Goal: Task Accomplishment & Management: Manage account settings

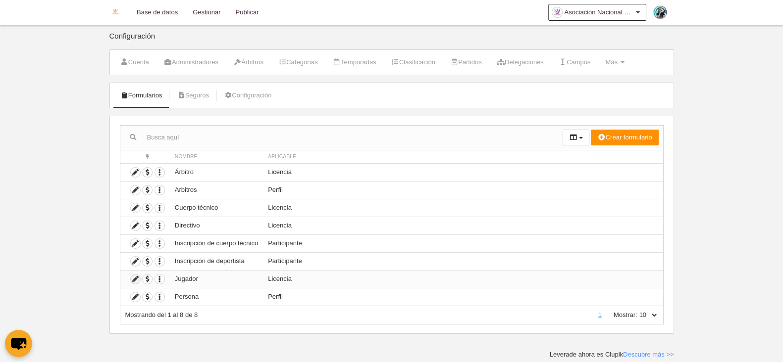
click at [136, 279] on icon at bounding box center [135, 279] width 9 height 9
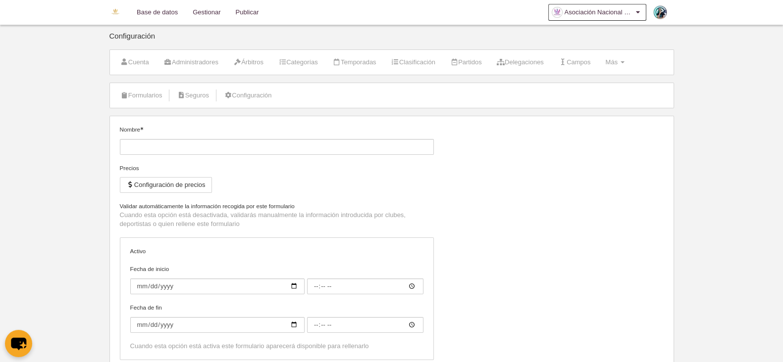
type input "Jugador"
checkbox input "true"
select select "selected"
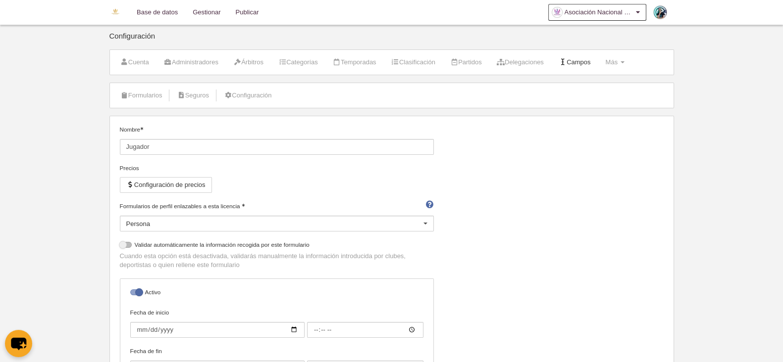
click at [579, 65] on link "Campos" at bounding box center [574, 62] width 43 height 15
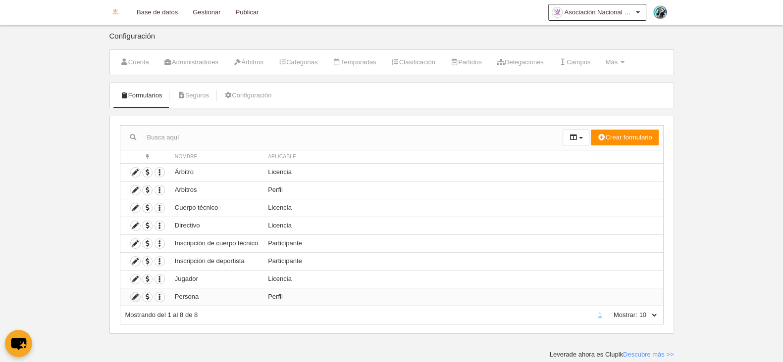
click at [134, 295] on icon at bounding box center [135, 297] width 9 height 9
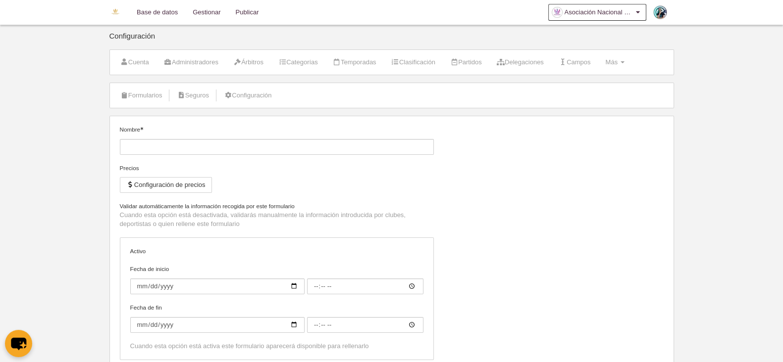
type input "Persona"
checkbox input "true"
click at [617, 58] on span "Más" at bounding box center [611, 61] width 12 height 7
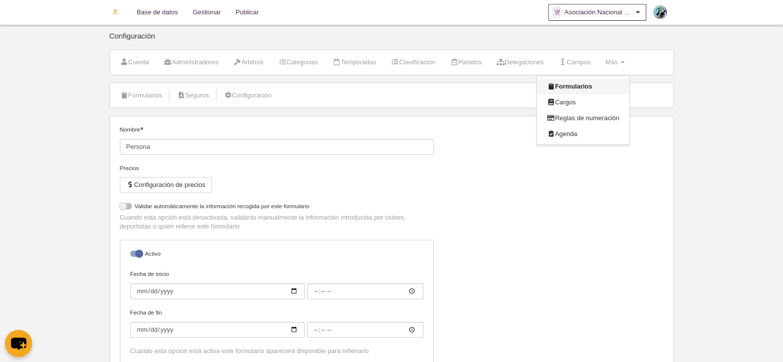
click at [616, 87] on link "Formularios" at bounding box center [583, 87] width 92 height 16
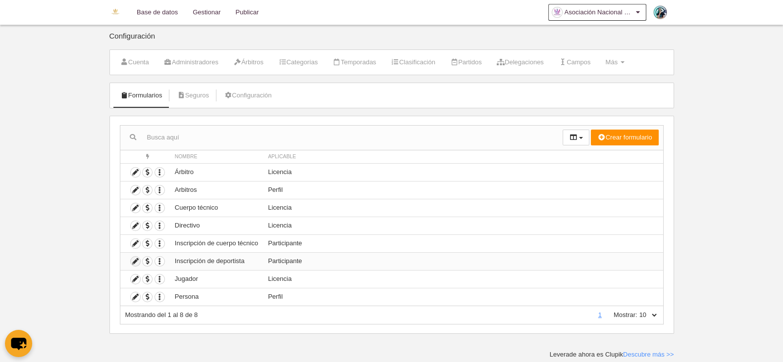
click at [137, 259] on icon at bounding box center [135, 261] width 9 height 9
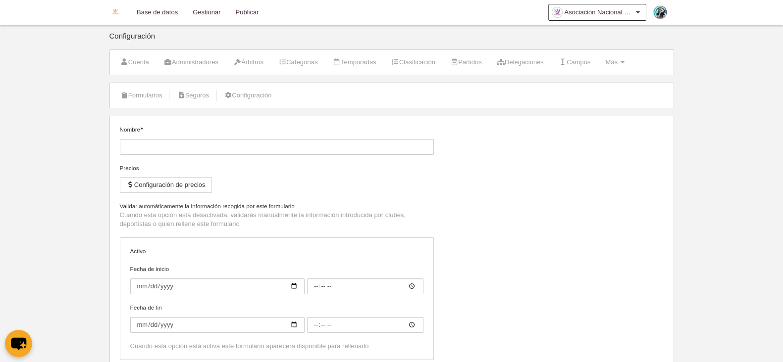
type input "Inscripción de deportista"
checkbox input "true"
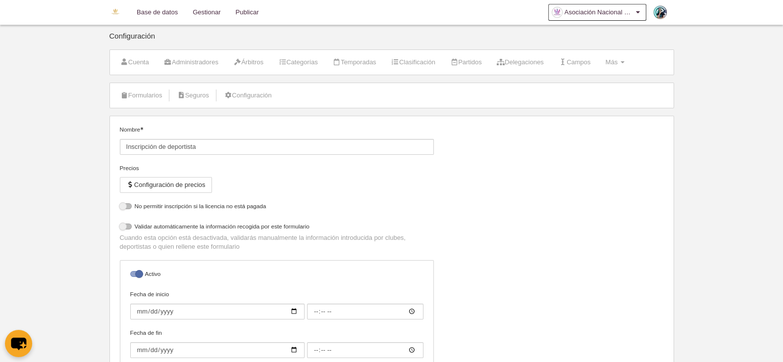
select select "selected"
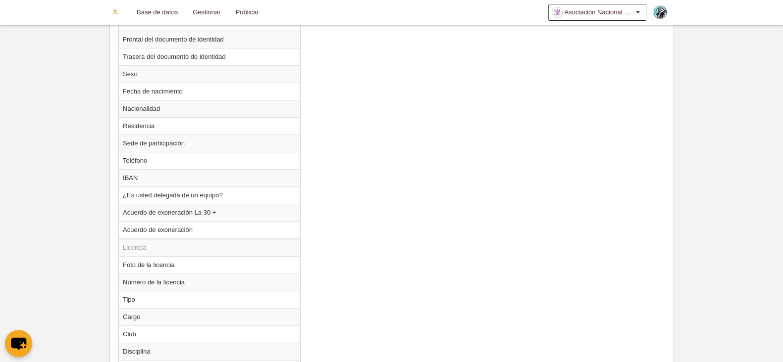
scroll to position [681, 0]
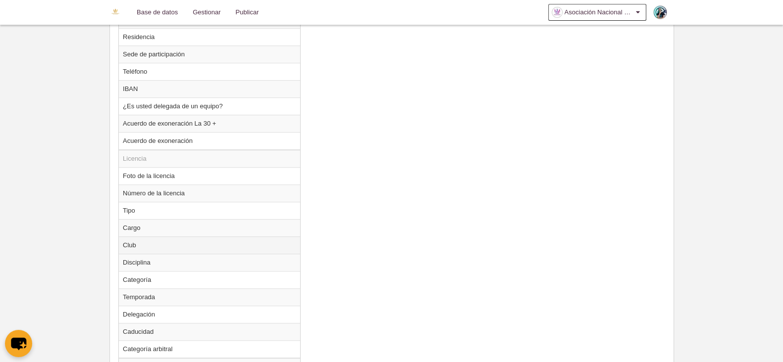
click at [232, 246] on td "Club" at bounding box center [209, 245] width 181 height 17
radio input "true"
select select
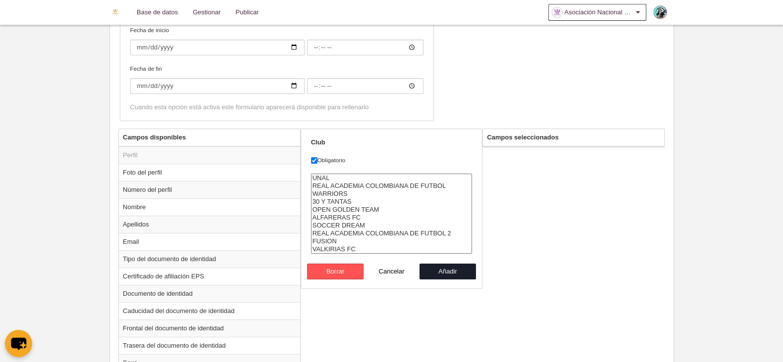
scroll to position [300, 0]
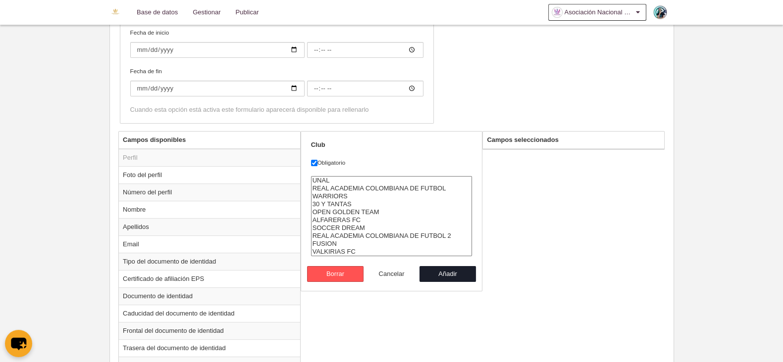
click at [406, 271] on button "Cancelar" at bounding box center [391, 274] width 56 height 16
radio input "false"
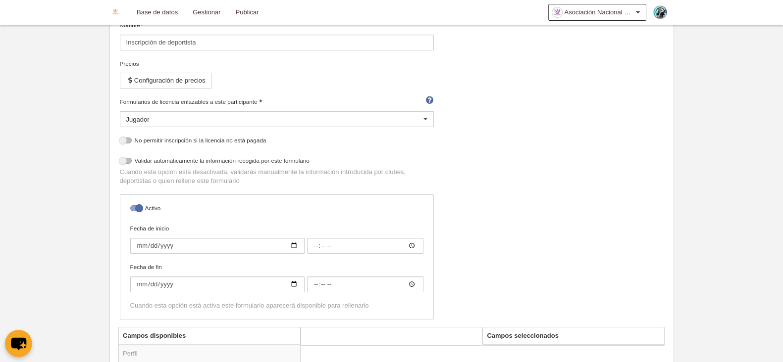
scroll to position [0, 0]
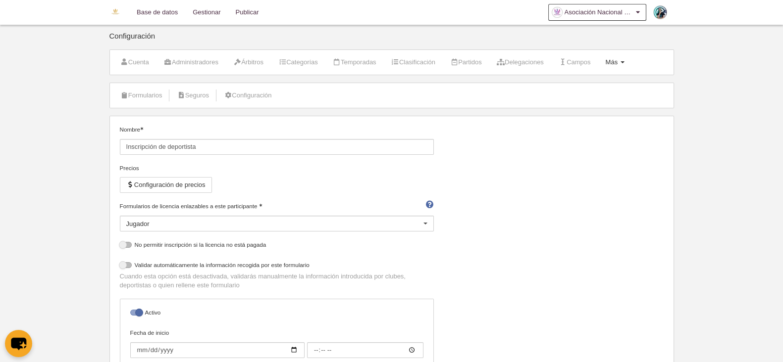
click at [617, 62] on span "Más" at bounding box center [611, 61] width 12 height 7
click at [582, 83] on link "Formularios" at bounding box center [583, 87] width 92 height 16
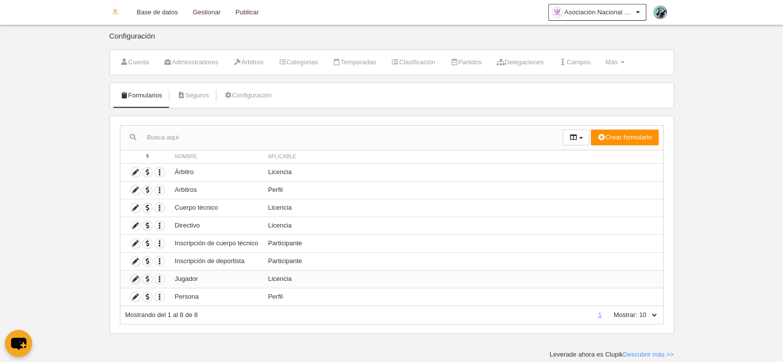
click at [138, 278] on icon at bounding box center [135, 279] width 9 height 9
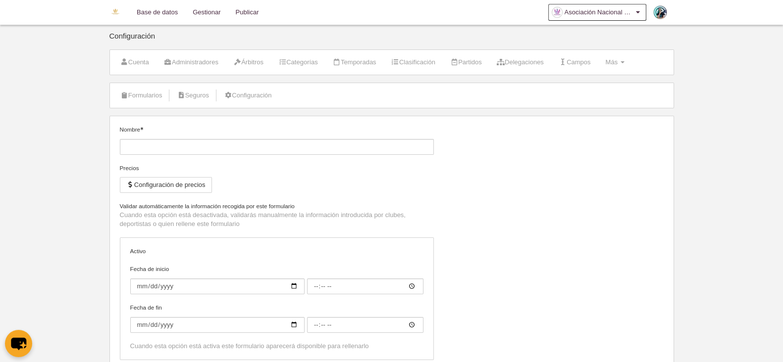
type input "Jugador"
checkbox input "true"
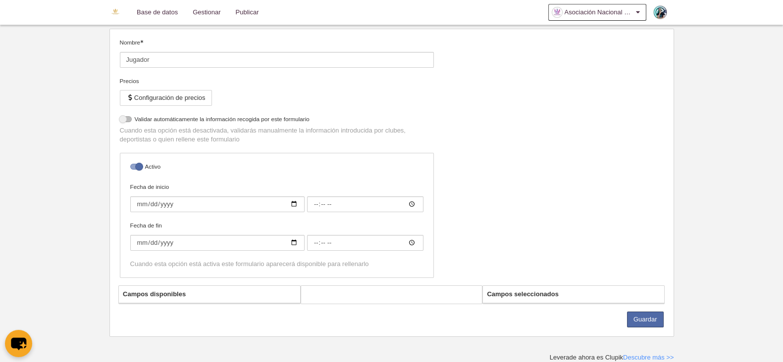
select select "selected"
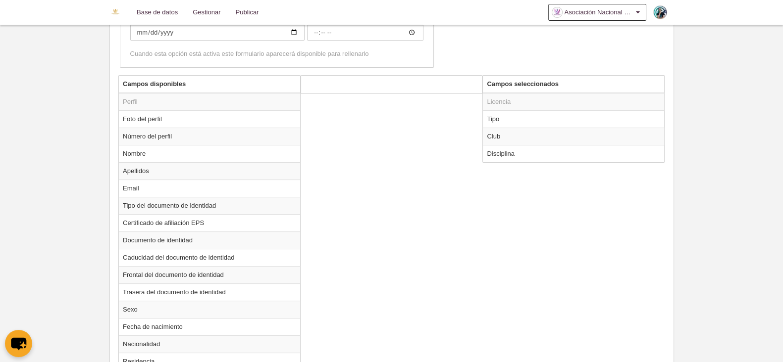
scroll to position [336, 0]
click at [572, 140] on td "Club" at bounding box center [573, 136] width 181 height 17
radio input "true"
select select
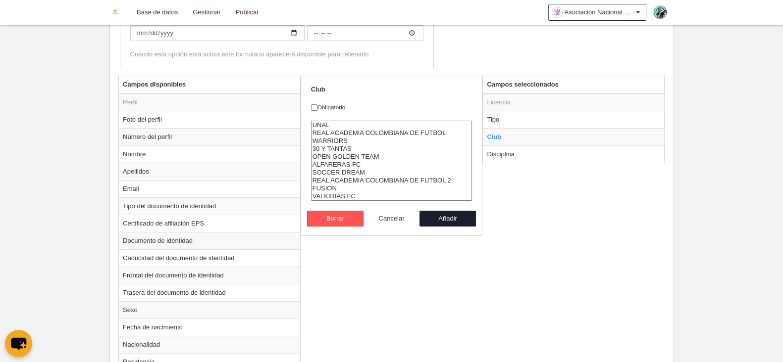
click at [396, 218] on button "Cancelar" at bounding box center [391, 219] width 56 height 16
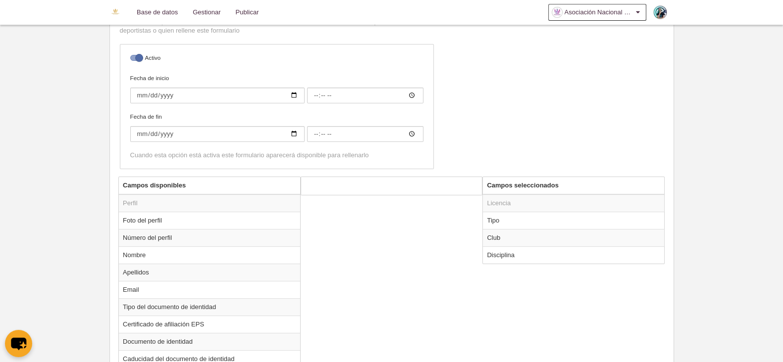
scroll to position [236, 0]
click at [525, 238] on td "Club" at bounding box center [573, 236] width 181 height 17
radio input "true"
select select
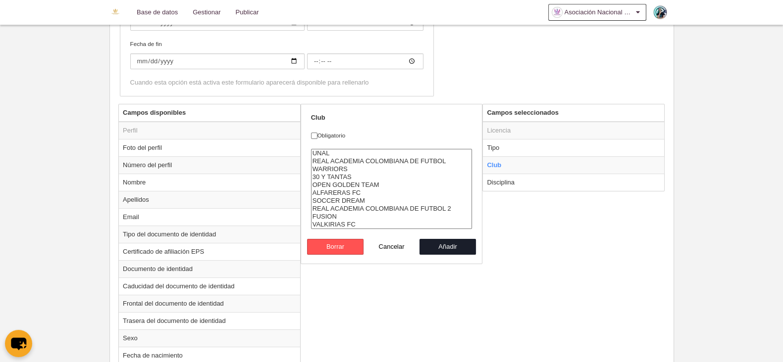
scroll to position [308, 0]
drag, startPoint x: 571, startPoint y: 236, endPoint x: 388, endPoint y: 239, distance: 183.2
click at [385, 249] on button "Cancelar" at bounding box center [391, 247] width 56 height 16
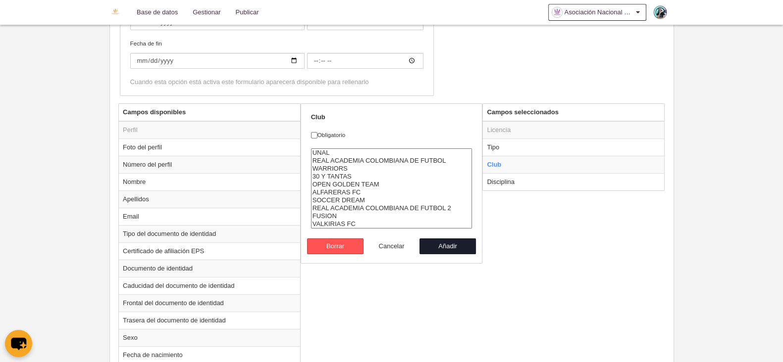
radio input "false"
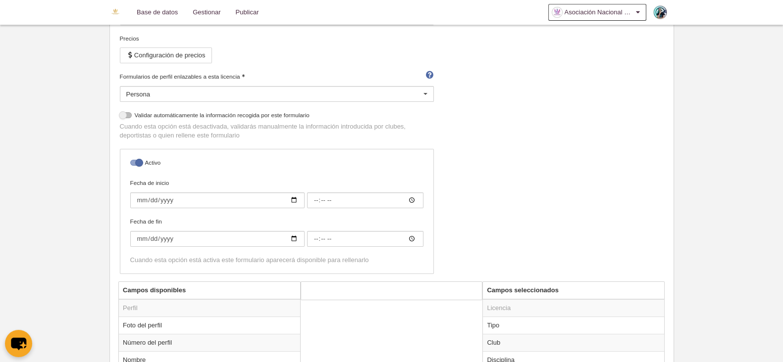
scroll to position [0, 0]
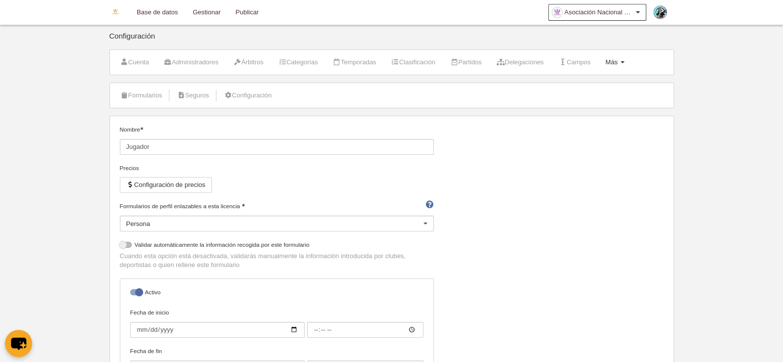
click at [629, 63] on link "Más Menú" at bounding box center [614, 62] width 30 height 15
click at [128, 100] on link "Formularios" at bounding box center [141, 95] width 53 height 15
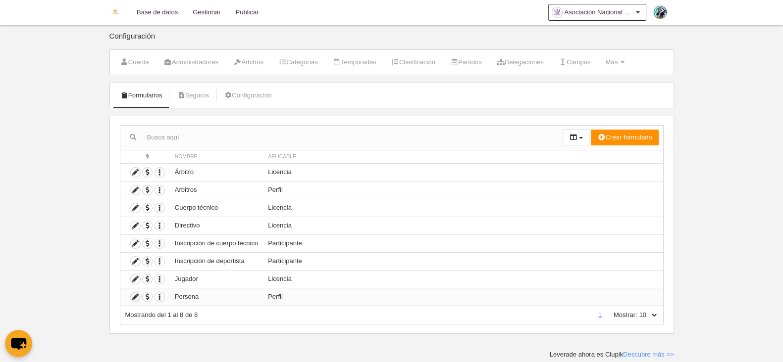
click at [136, 299] on icon at bounding box center [135, 297] width 9 height 9
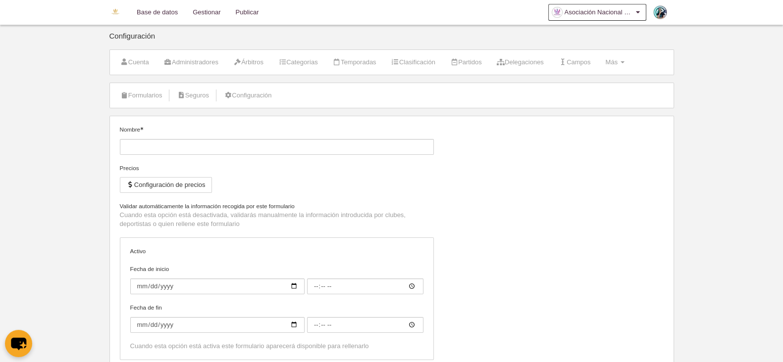
type input "Persona"
checkbox input "true"
click at [593, 62] on link "Campos" at bounding box center [574, 62] width 43 height 15
